Goal: Navigation & Orientation: Find specific page/section

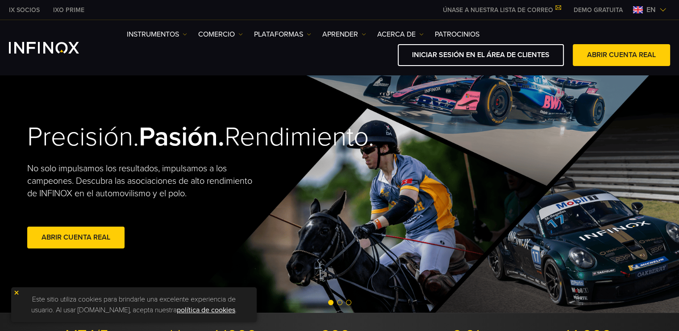
click at [665, 11] on img at bounding box center [662, 9] width 7 height 7
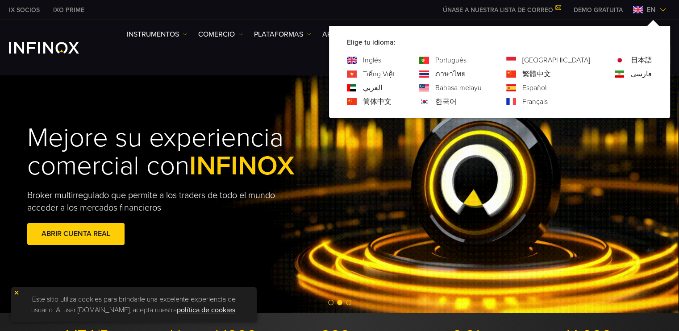
click at [516, 88] on img at bounding box center [511, 87] width 10 height 7
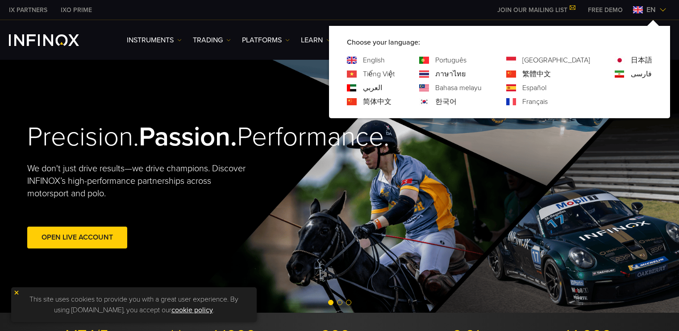
click at [547, 87] on link "Español" at bounding box center [534, 88] width 24 height 11
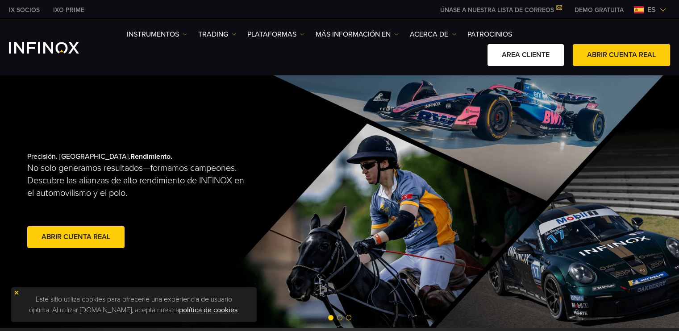
click at [525, 49] on link "AREA CLIENTE" at bounding box center [526, 55] width 76 height 22
